Goal: Task Accomplishment & Management: Manage account settings

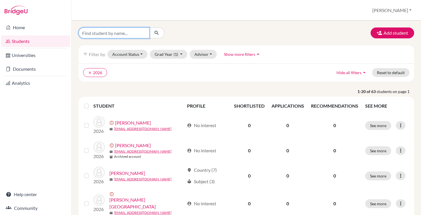
click at [131, 34] on input "Find student by name..." at bounding box center [114, 33] width 71 height 11
type input "pellmar"
click button "submit" at bounding box center [156, 33] width 15 height 11
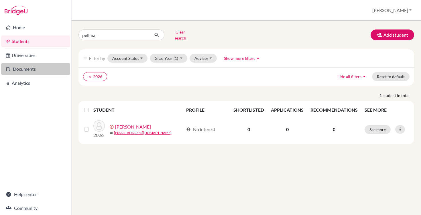
click at [16, 71] on link "Documents" at bounding box center [35, 68] width 69 height 11
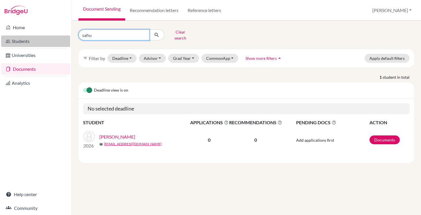
drag, startPoint x: 105, startPoint y: 33, endPoint x: 56, endPoint y: 38, distance: 49.5
click at [56, 38] on div "Home Students Universities Documents Analytics Help center Community Document S…" at bounding box center [210, 107] width 421 height 215
type input "s"
type input "pellmar"
click button "submit" at bounding box center [156, 35] width 15 height 11
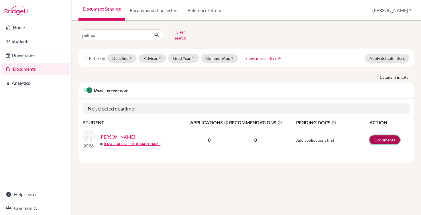
click at [373, 136] on link "Documents" at bounding box center [385, 140] width 30 height 9
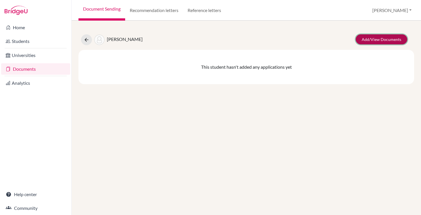
click at [371, 42] on link "Add/View Documents" at bounding box center [382, 39] width 52 height 10
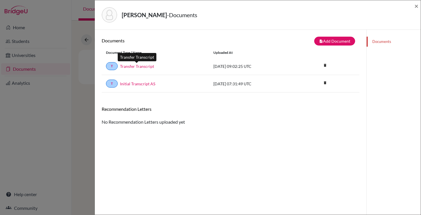
click at [140, 66] on link "Transfer Transcript" at bounding box center [137, 66] width 34 height 6
